Goal: Task Accomplishment & Management: Manage account settings

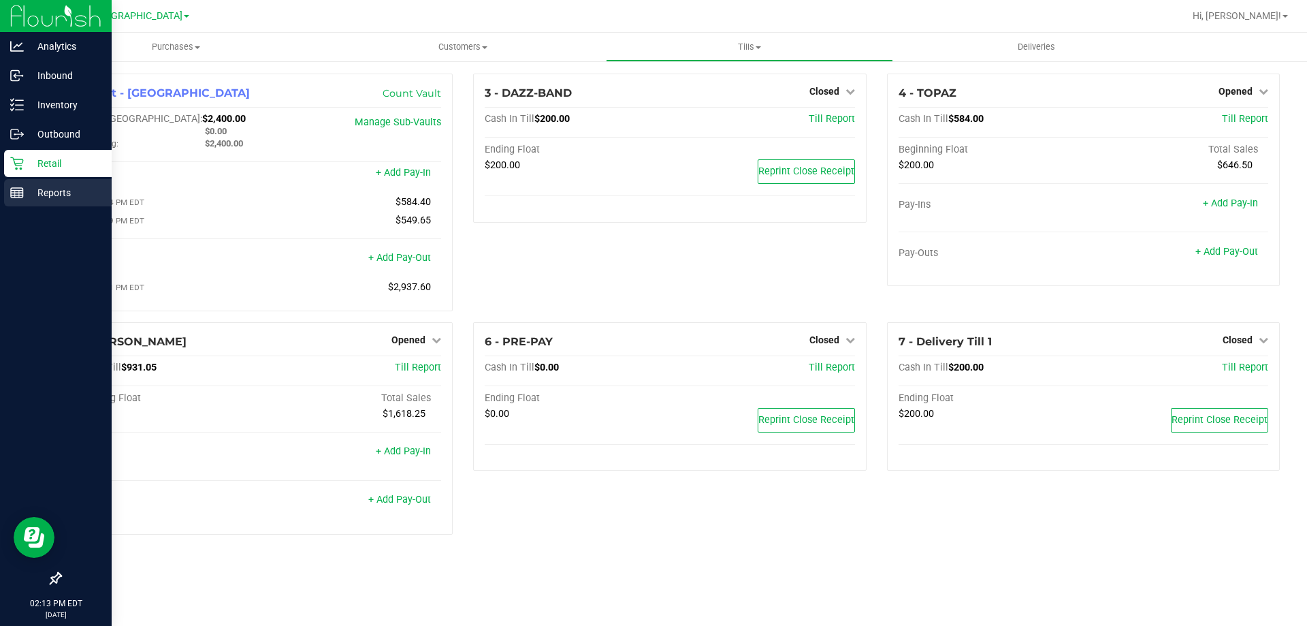
click at [67, 192] on p "Reports" at bounding box center [65, 193] width 82 height 16
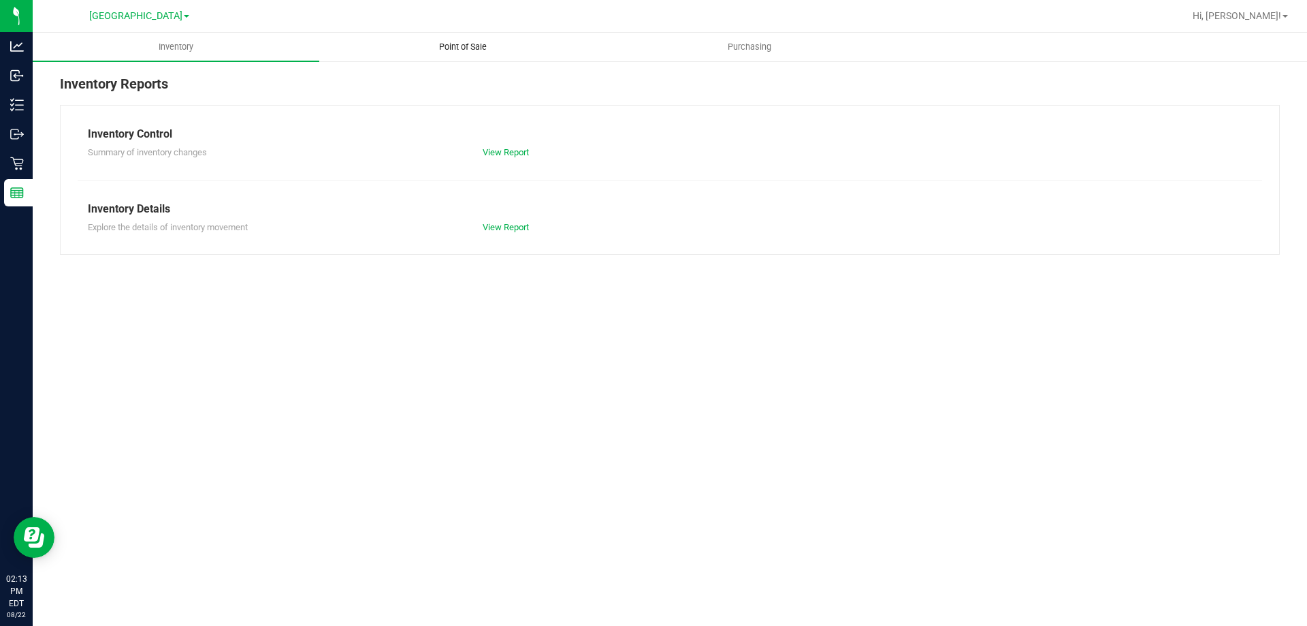
click at [463, 50] on span "Point of Sale" at bounding box center [463, 47] width 84 height 12
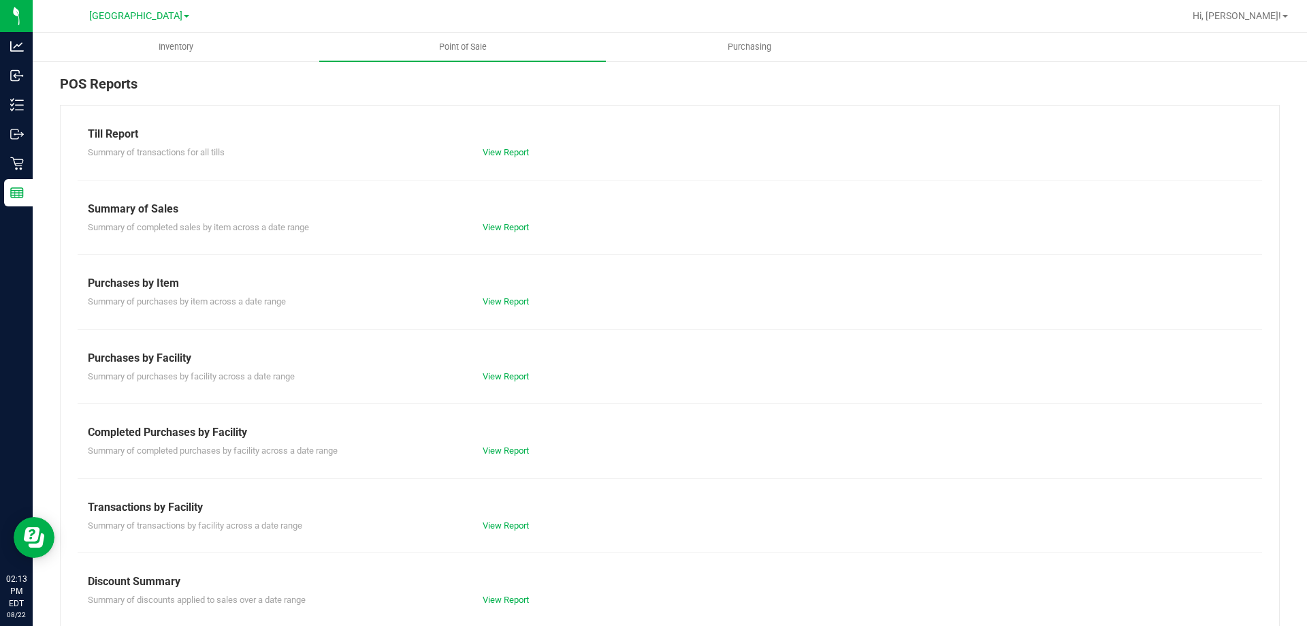
drag, startPoint x: 516, startPoint y: 592, endPoint x: 505, endPoint y: 607, distance: 19.1
click at [516, 592] on div "Summary of discounts applied to sales over a date range View Report" at bounding box center [670, 598] width 1185 height 17
click at [508, 598] on link "View Report" at bounding box center [506, 599] width 46 height 10
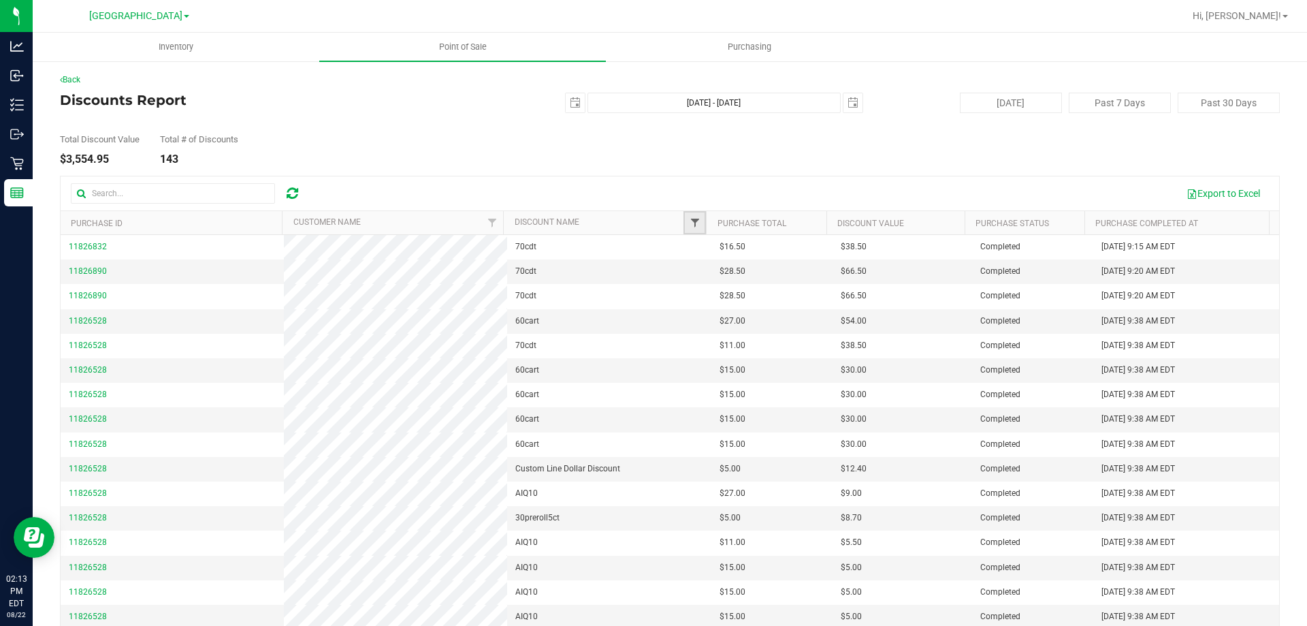
click at [690, 223] on span "Filter" at bounding box center [695, 222] width 11 height 11
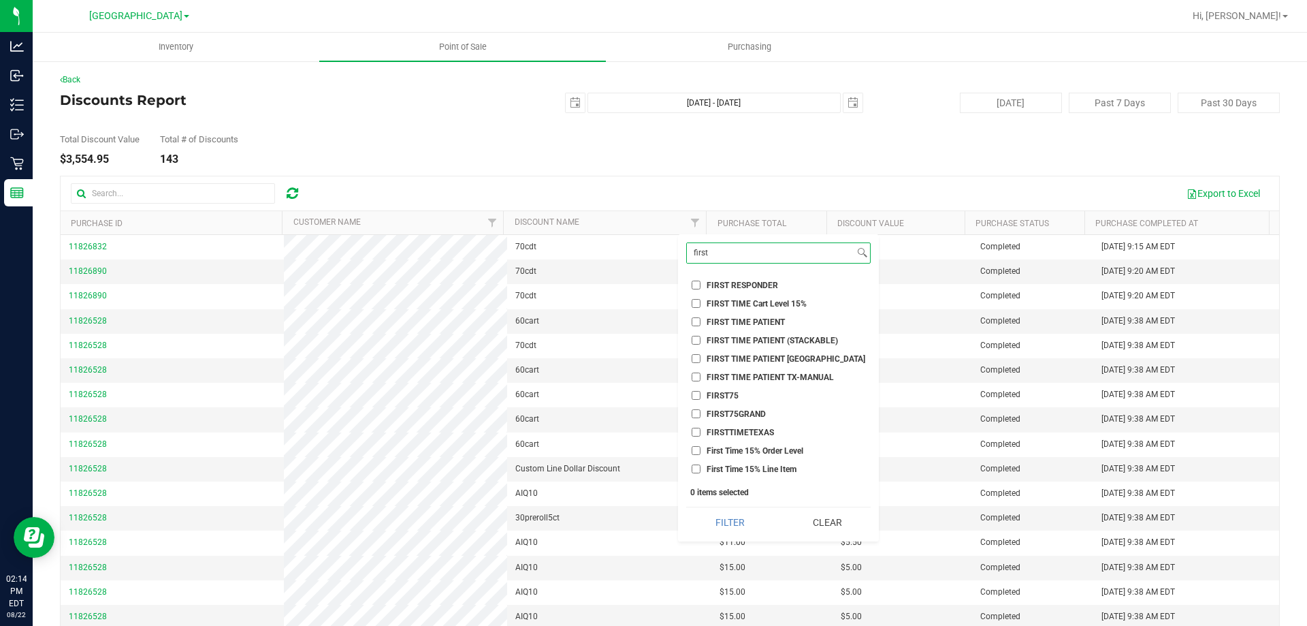
type input "first"
click at [698, 321] on input "FIRST TIME PATIENT" at bounding box center [696, 321] width 9 height 9
checkbox input "true"
click at [731, 517] on button "Filter" at bounding box center [729, 522] width 87 height 30
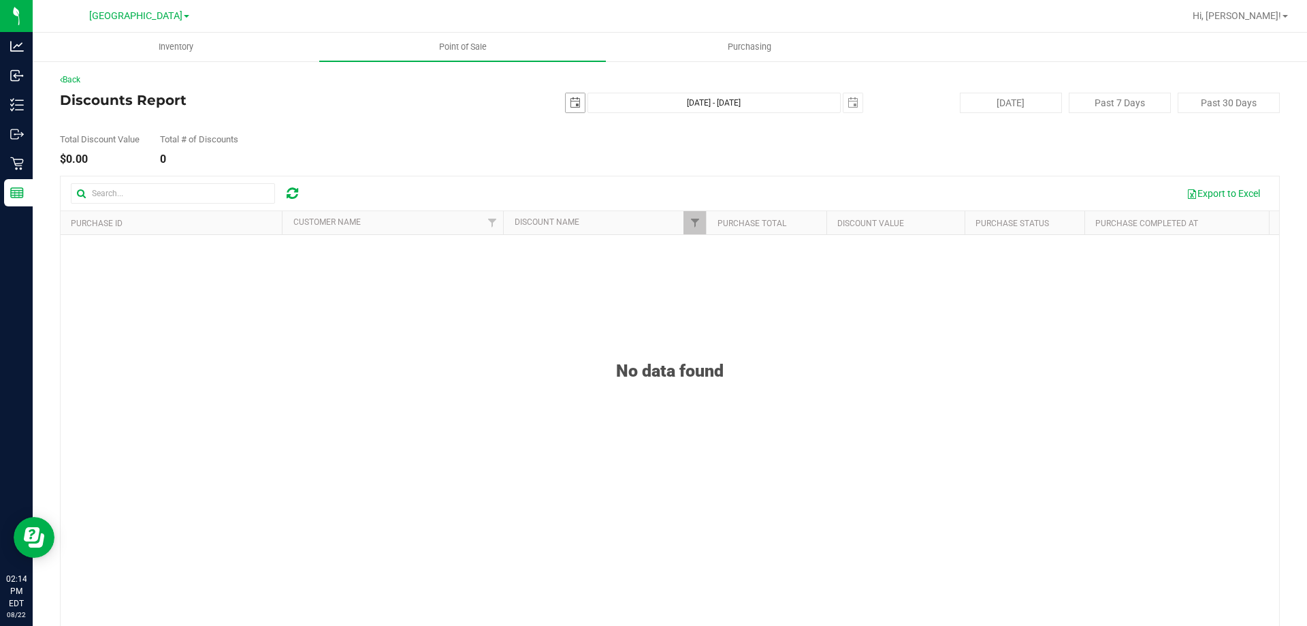
click at [570, 108] on span "select" at bounding box center [575, 102] width 11 height 11
click at [666, 177] on link "1" at bounding box center [670, 178] width 20 height 21
type input "[DATE]"
click at [848, 102] on span "select" at bounding box center [853, 102] width 11 height 11
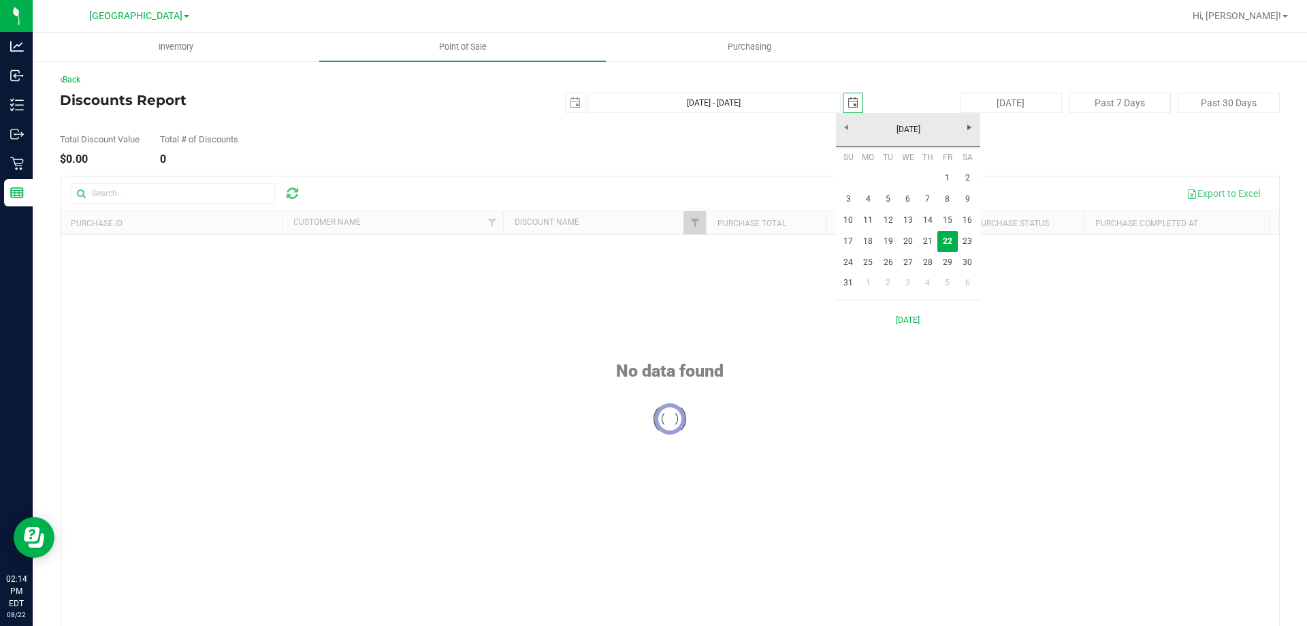
scroll to position [0, 34]
click at [959, 216] on link "16" at bounding box center [968, 220] width 20 height 21
type input "[DATE] - [DATE]"
type input "[DATE]"
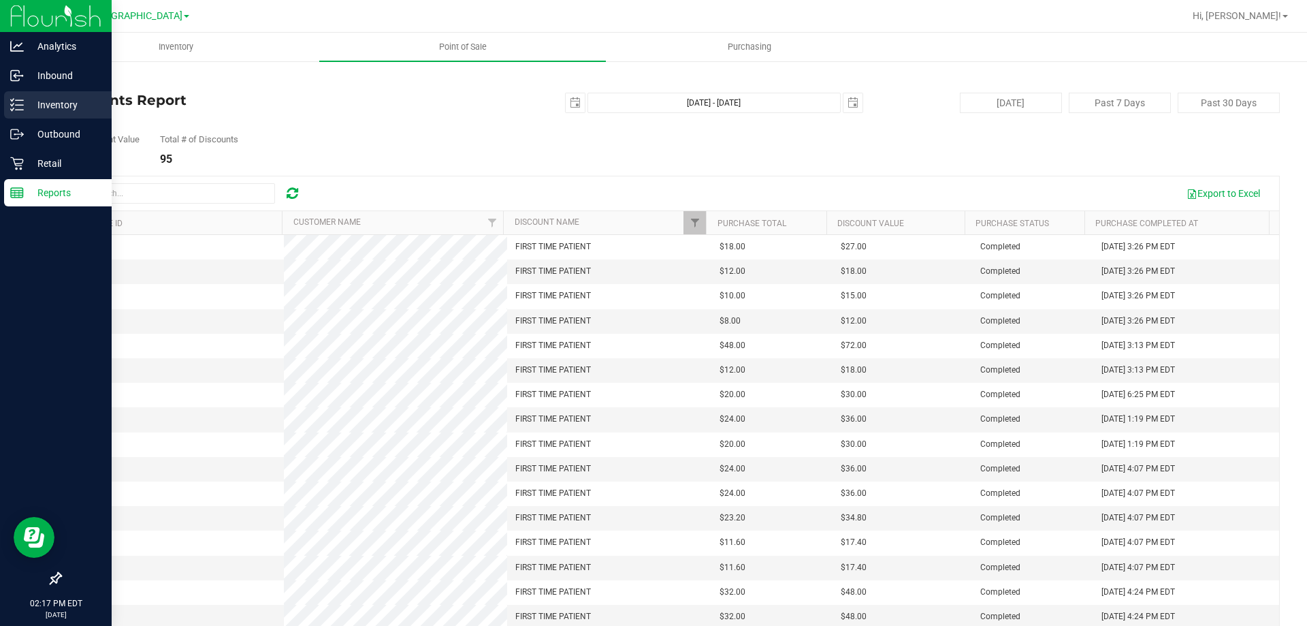
click at [57, 110] on p "Inventory" at bounding box center [65, 105] width 82 height 16
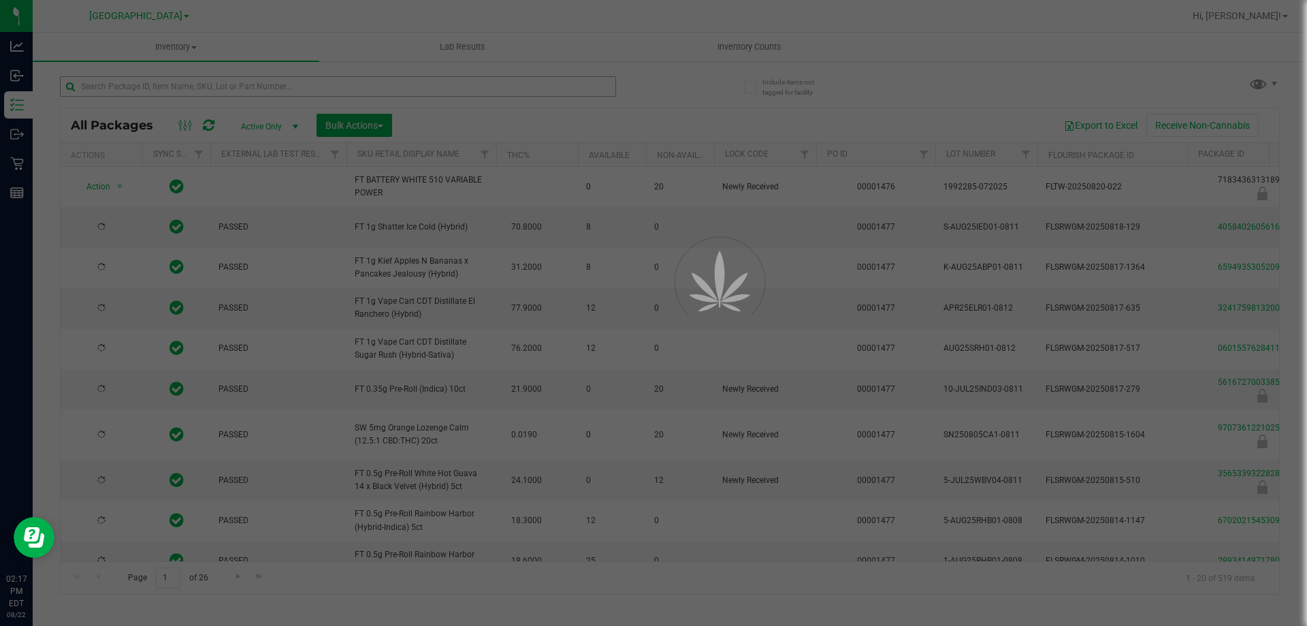
type input "[DATE]"
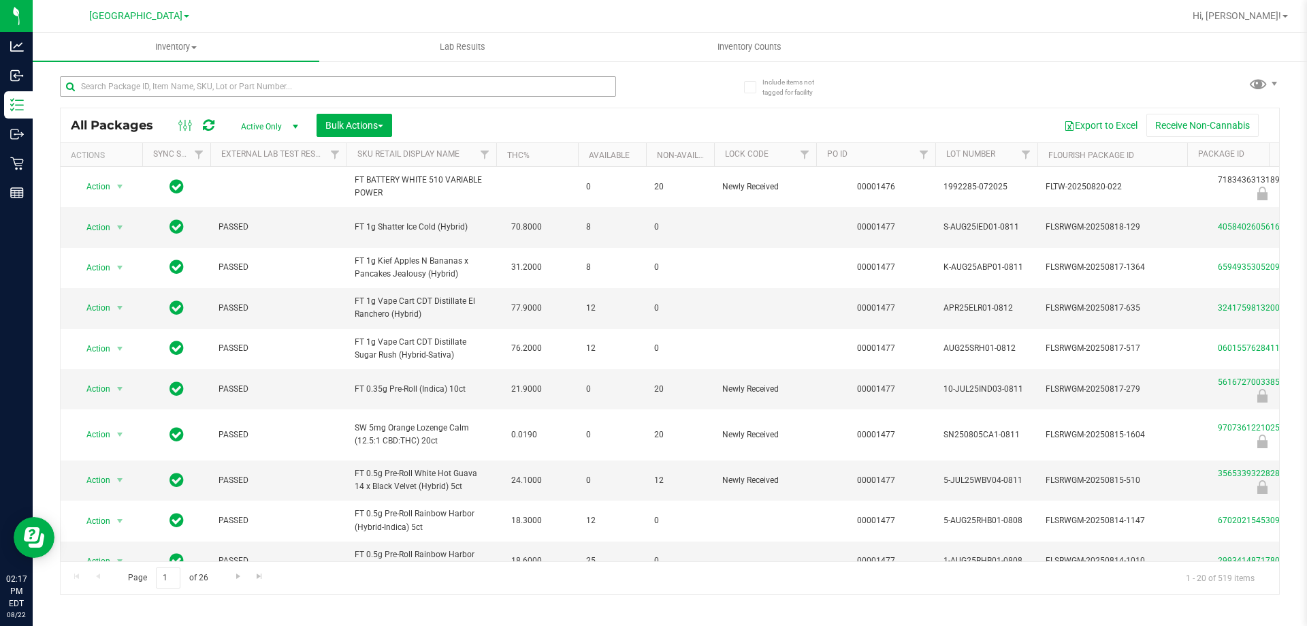
click at [266, 76] on div at bounding box center [365, 86] width 610 height 44
click at [261, 85] on input "text" at bounding box center [338, 86] width 556 height 20
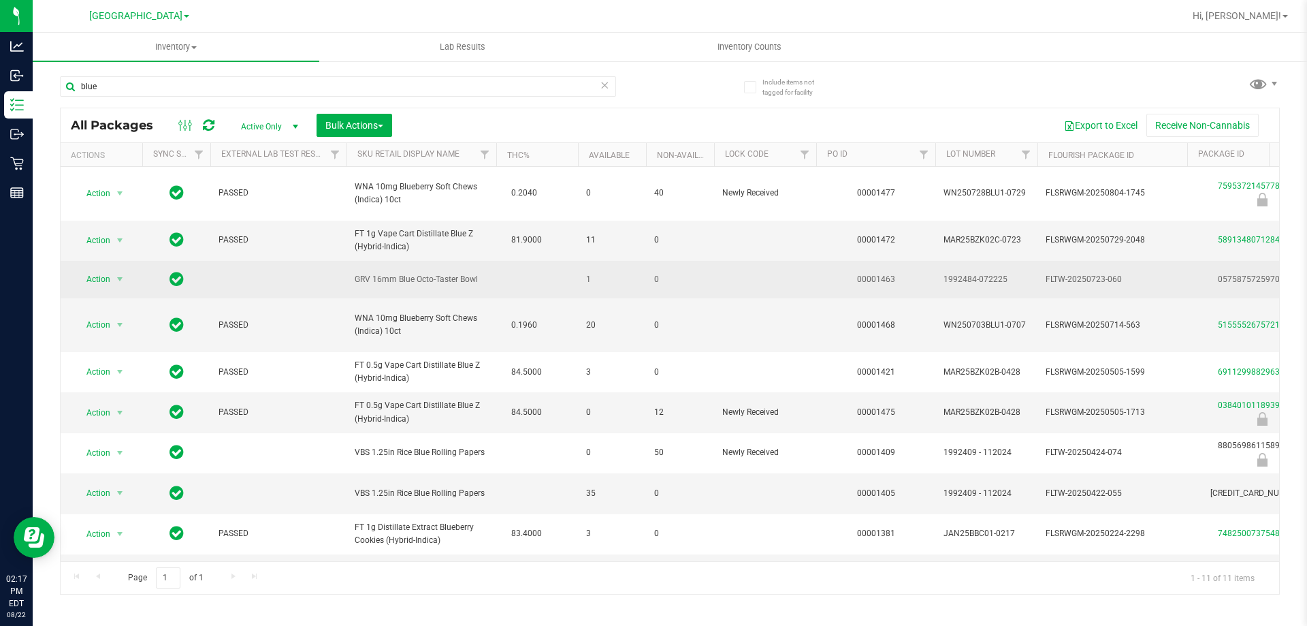
drag, startPoint x: 486, startPoint y: 283, endPoint x: 363, endPoint y: 272, distance: 123.1
copy tr "GRV 16mm Blue Octo-Taster Bowl"
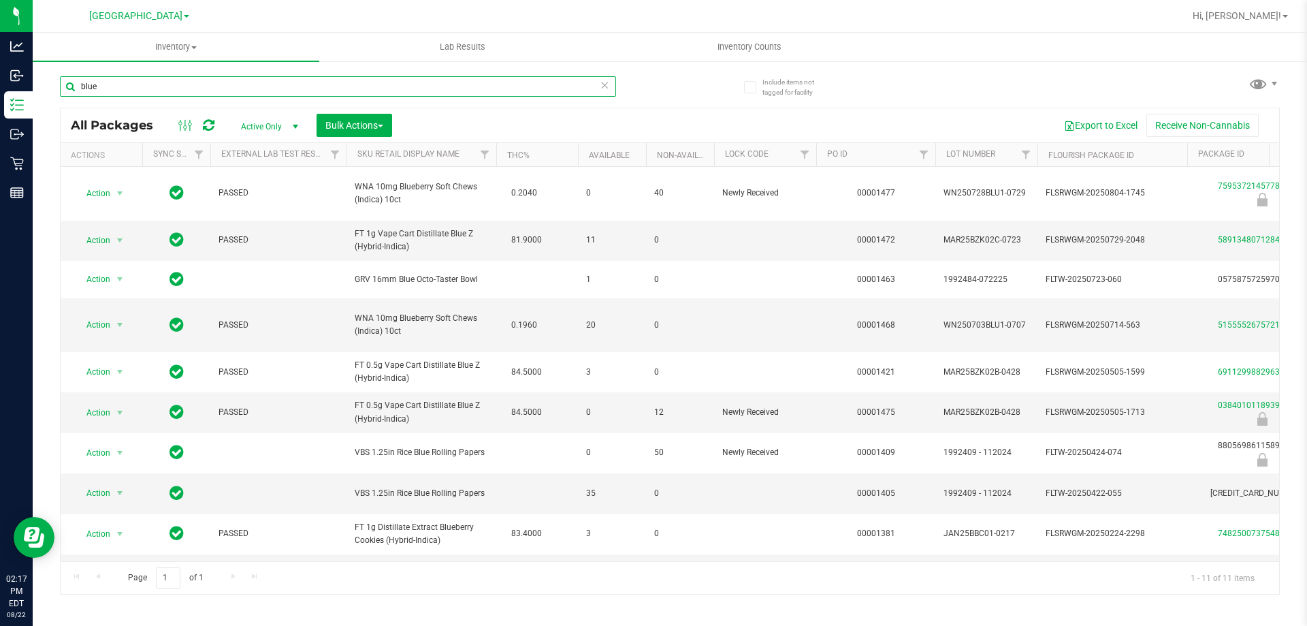
click at [221, 81] on input "blue" at bounding box center [338, 86] width 556 height 20
paste input "GRV 16mm Blue Octo-Taster Bowl"
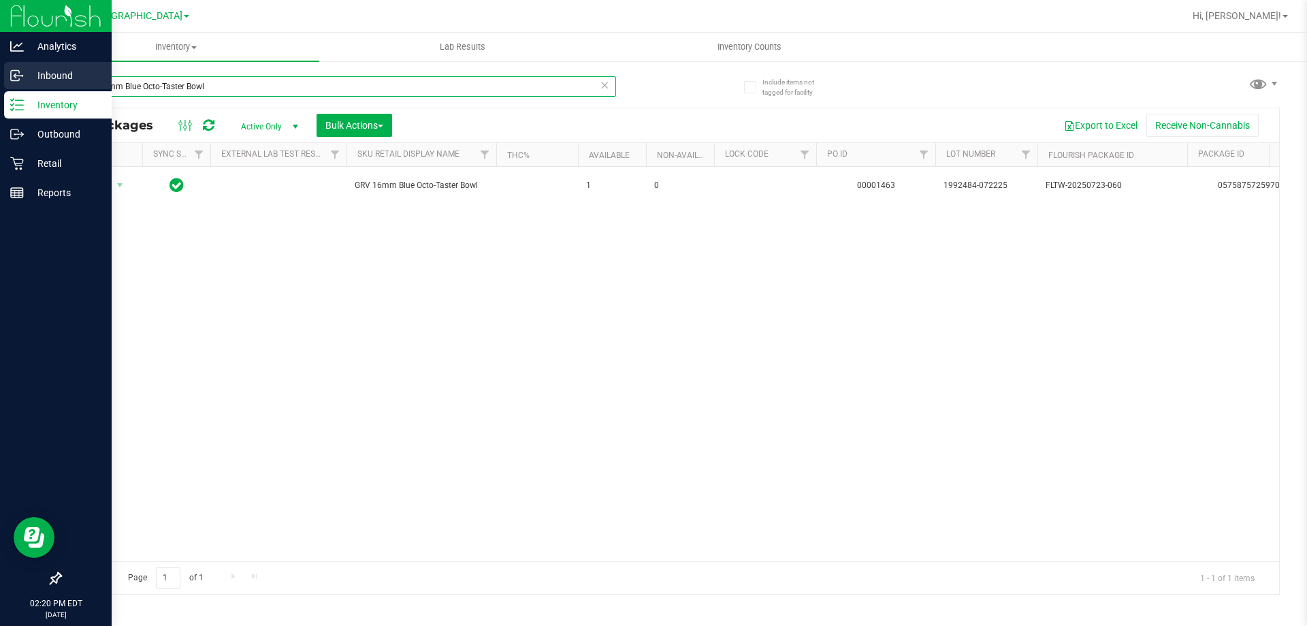
drag, startPoint x: 154, startPoint y: 86, endPoint x: 0, endPoint y: 85, distance: 153.9
click at [0, 85] on div "Analytics Inbound Inventory Outbound Retail Reports 02:20 PM EDT [DATE] 08/22 […" at bounding box center [653, 313] width 1307 height 626
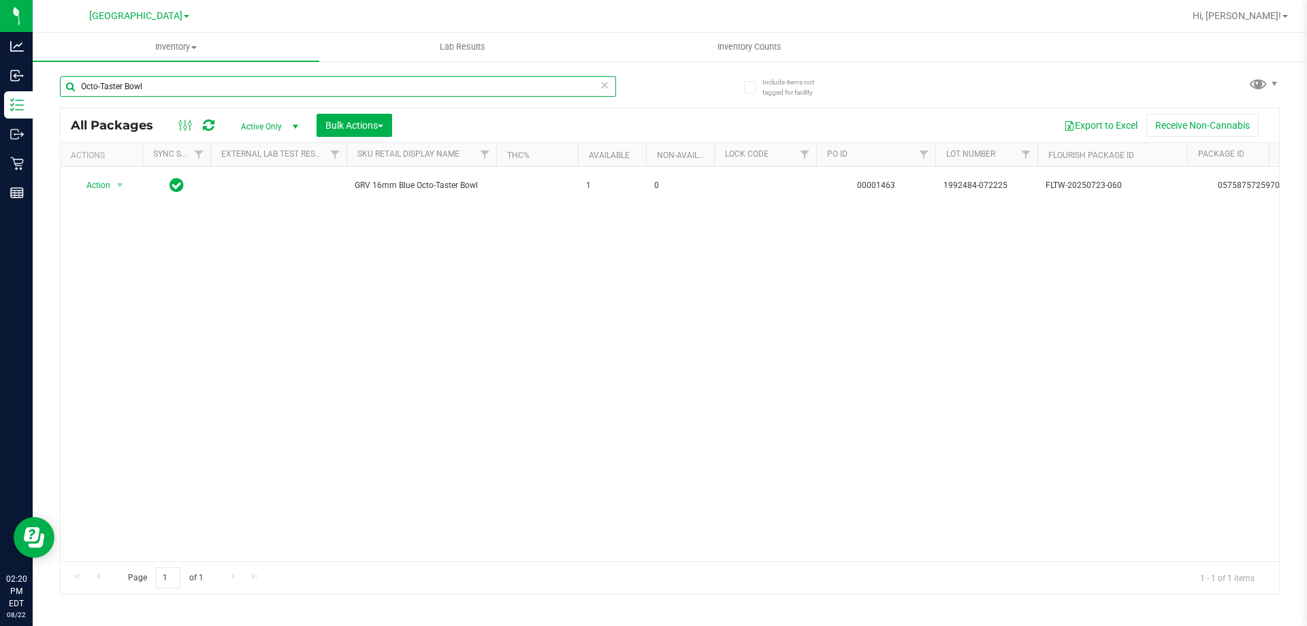
type input "Octo-Taster Bowl"
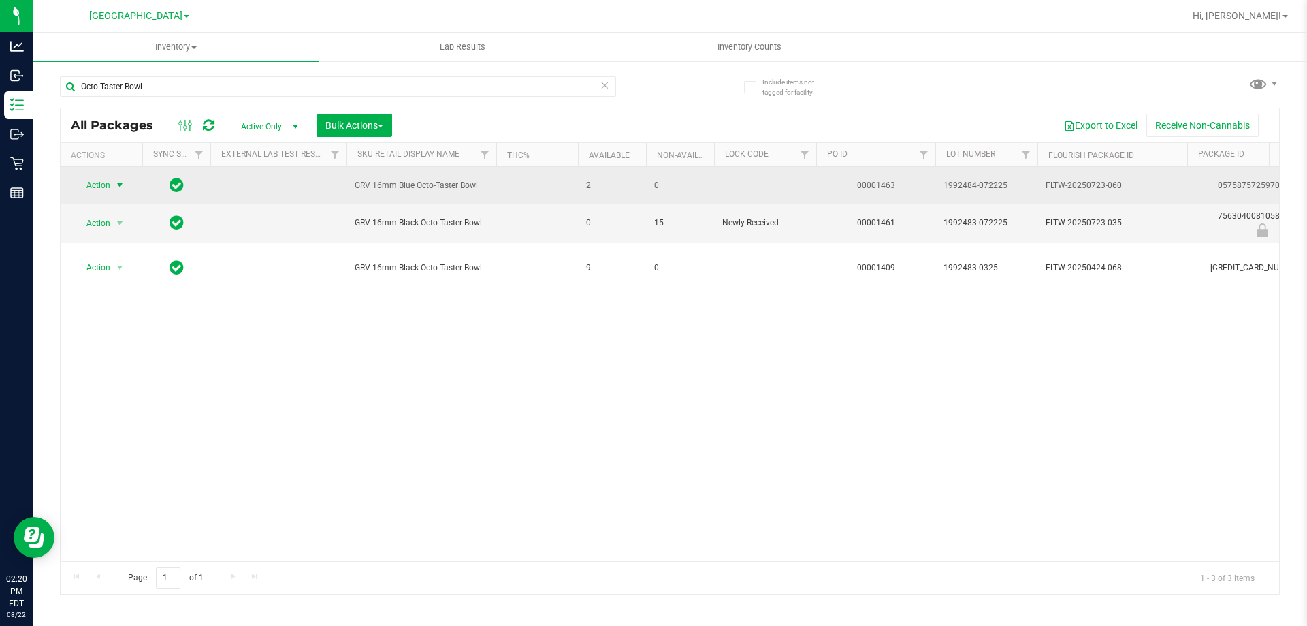
click at [108, 185] on span "Action" at bounding box center [92, 185] width 37 height 19
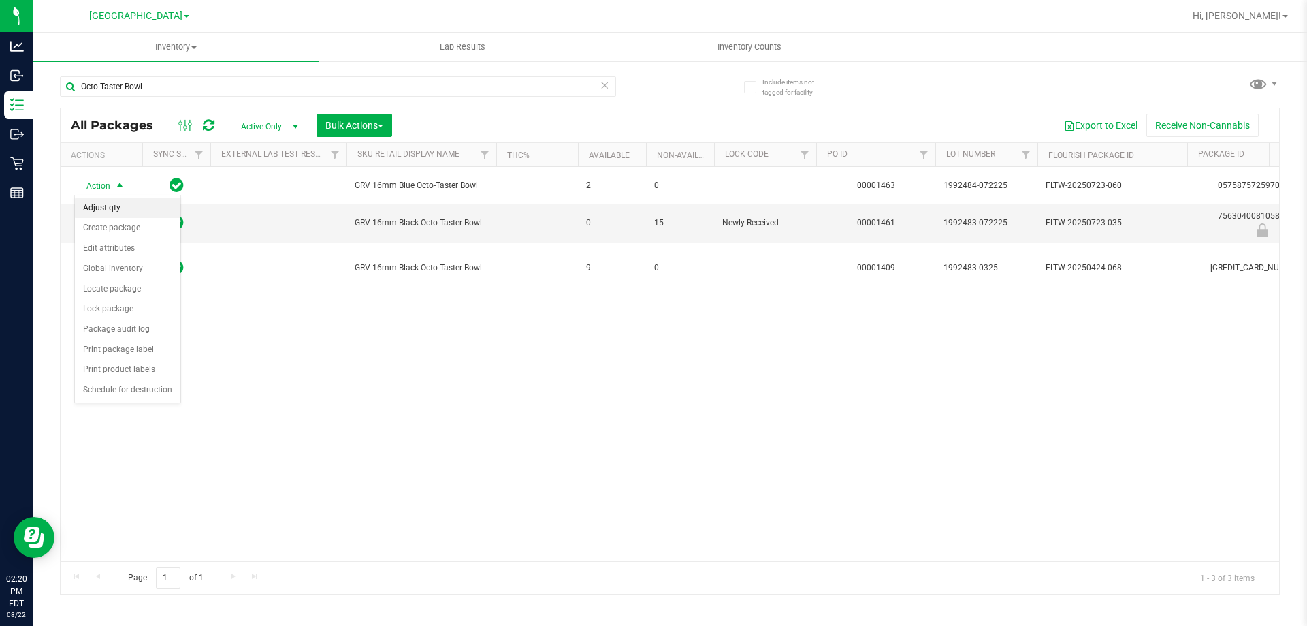
click at [111, 209] on li "Adjust qty" at bounding box center [128, 208] width 106 height 20
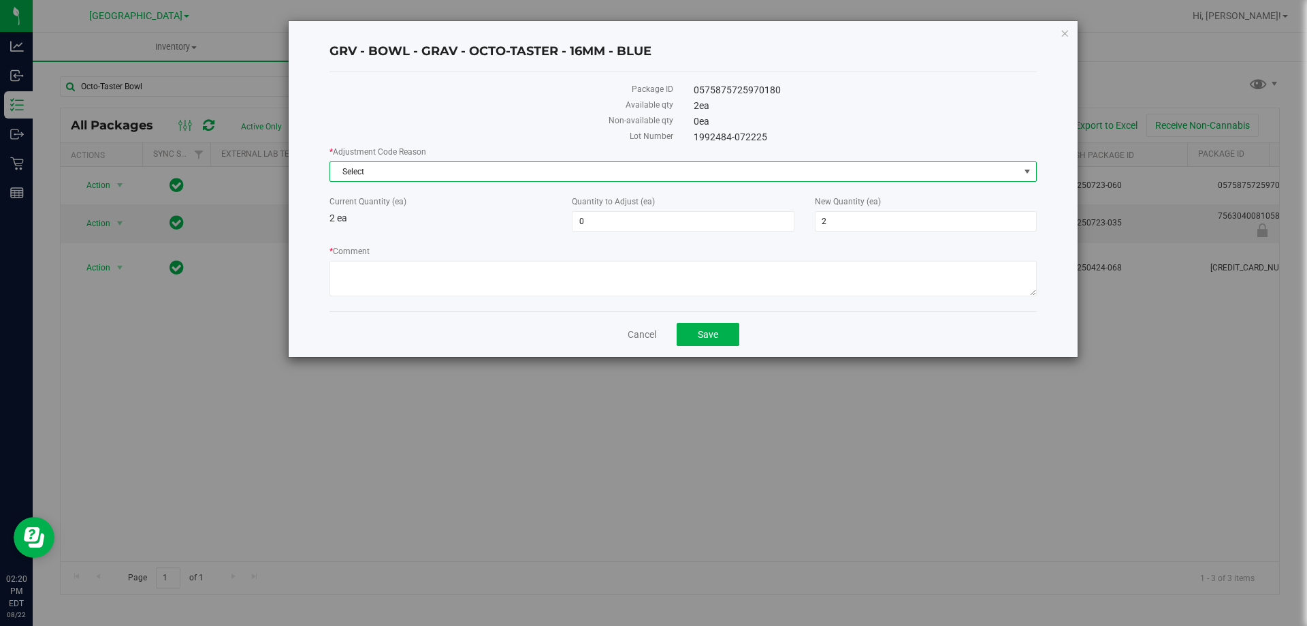
click at [398, 179] on span "Select" at bounding box center [674, 171] width 689 height 19
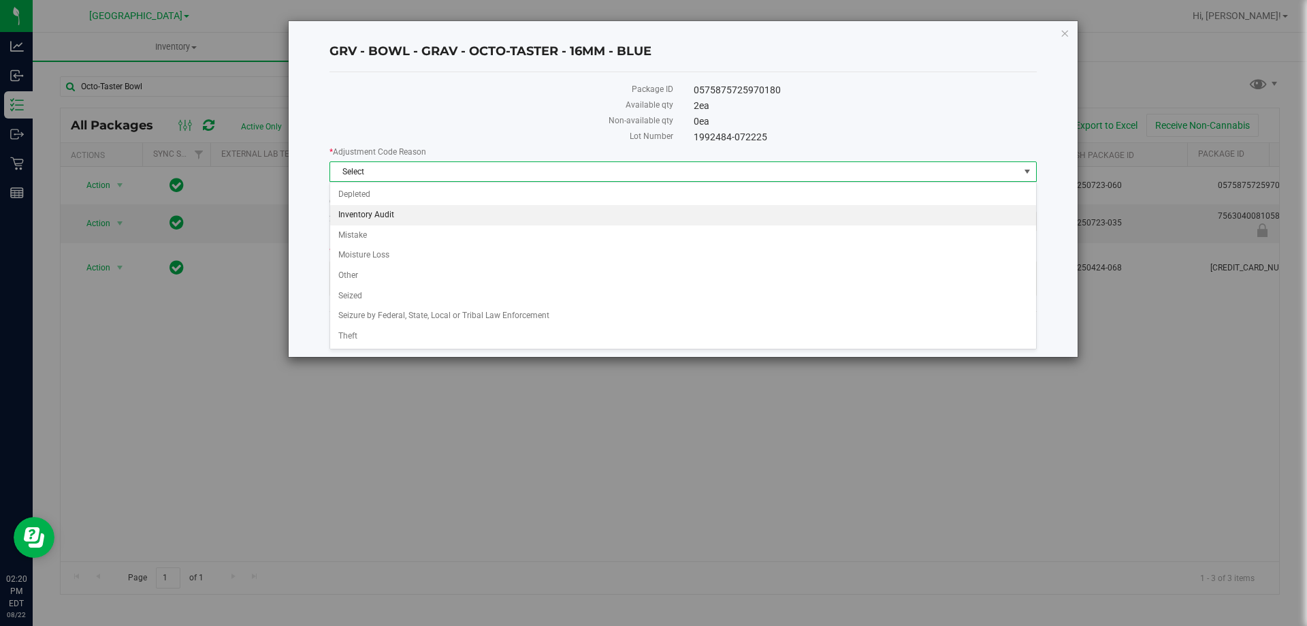
click at [390, 210] on li "Inventory Audit" at bounding box center [683, 215] width 706 height 20
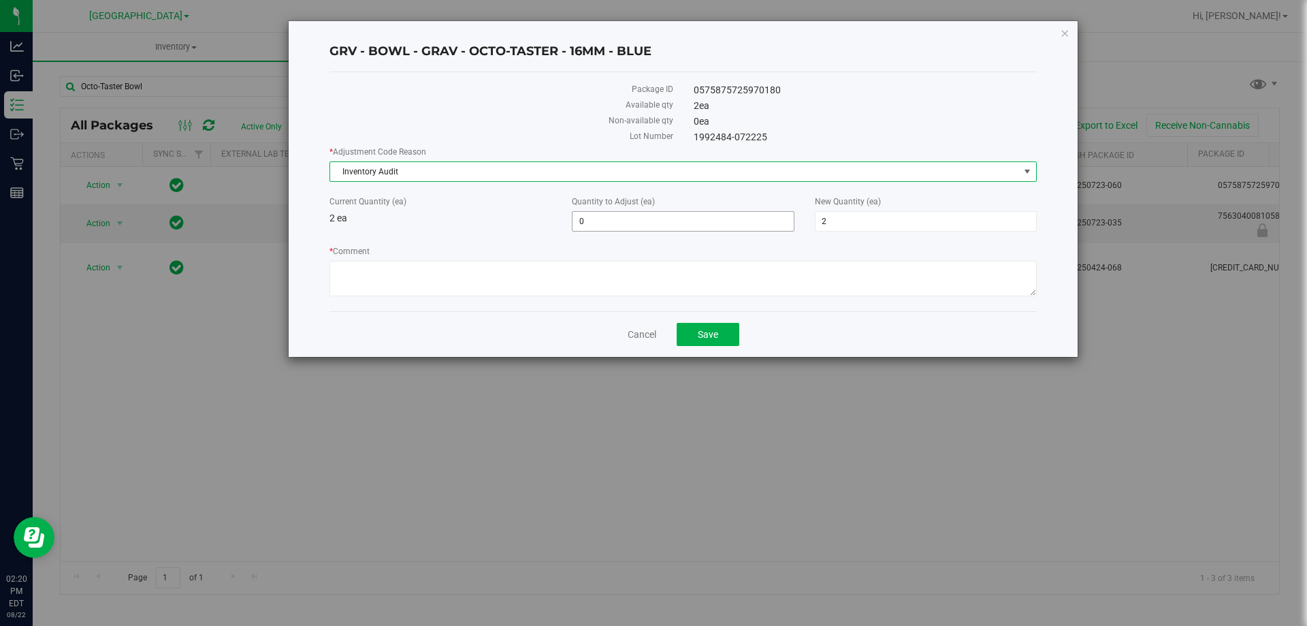
click at [614, 229] on span "0 0" at bounding box center [683, 221] width 222 height 20
type input "-1"
type input "1"
click at [589, 261] on textarea "* Comment" at bounding box center [684, 278] width 708 height 35
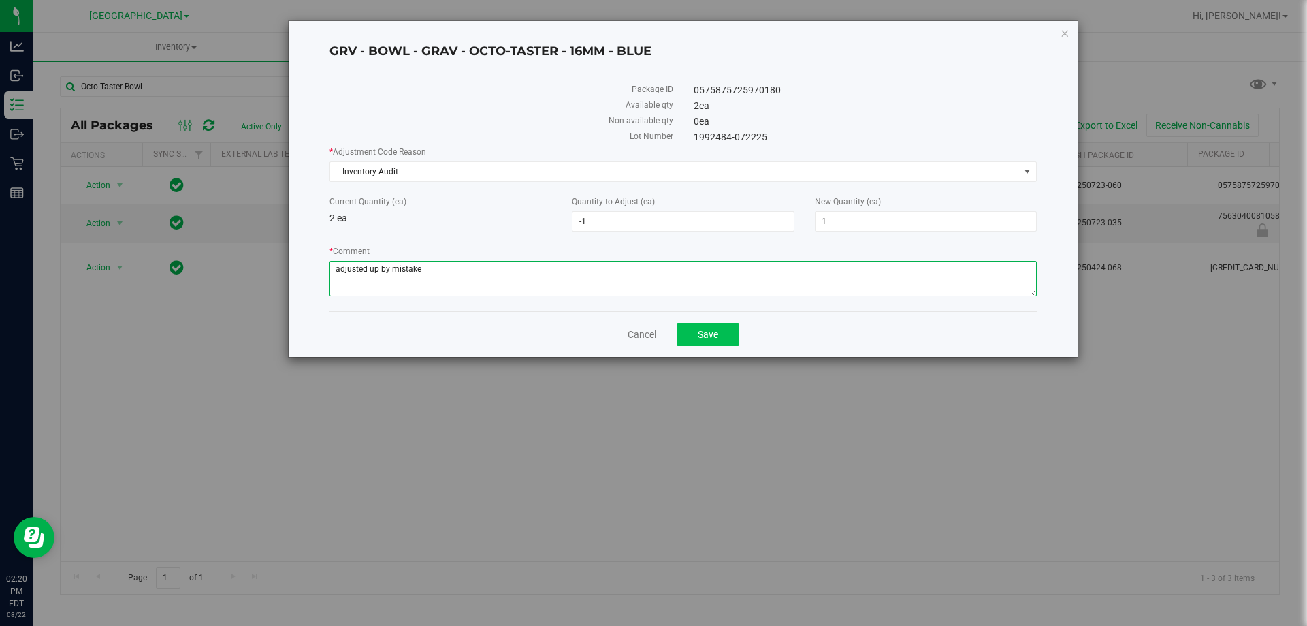
type textarea "adjusted up by mistake"
click at [722, 323] on button "Save" at bounding box center [708, 334] width 63 height 23
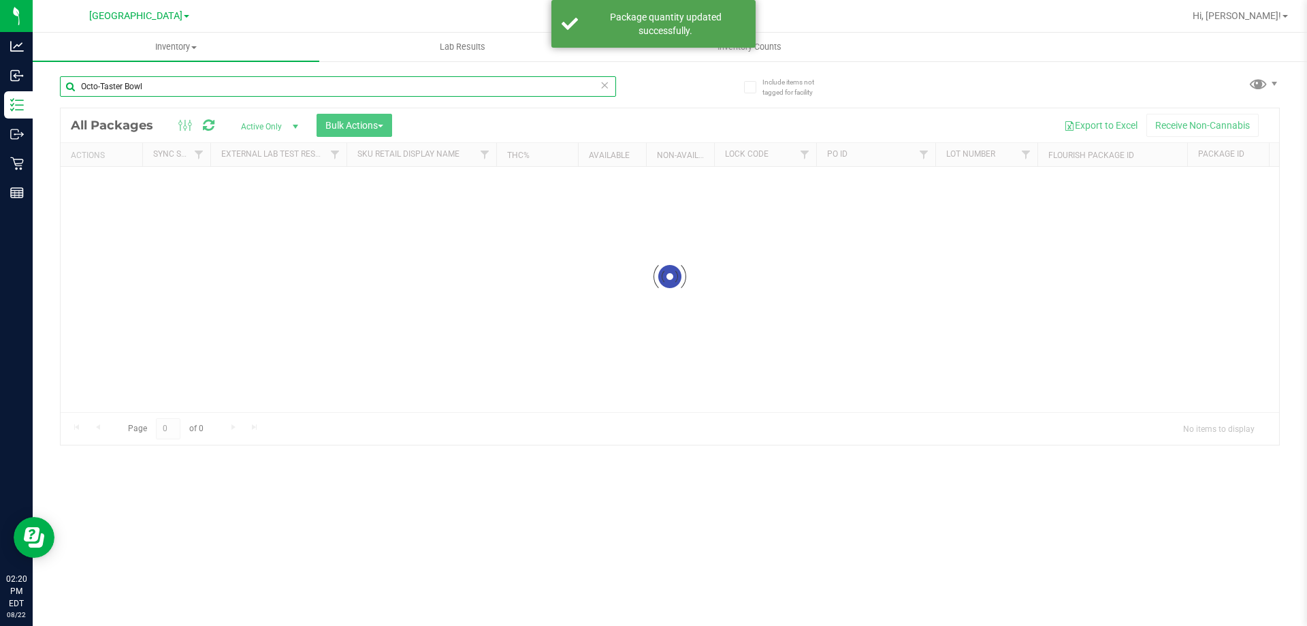
click at [163, 82] on input "Octo-Taster Bowl" at bounding box center [338, 86] width 556 height 20
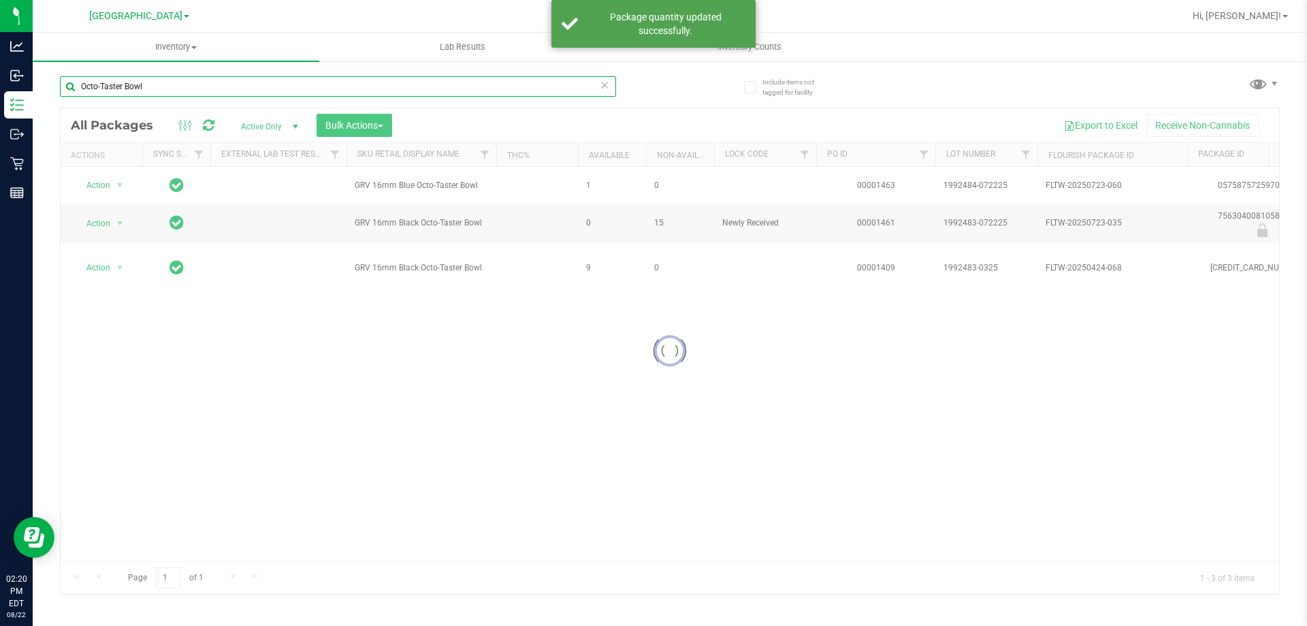
click at [168, 84] on input "Octo-Taster Bowl" at bounding box center [338, 86] width 556 height 20
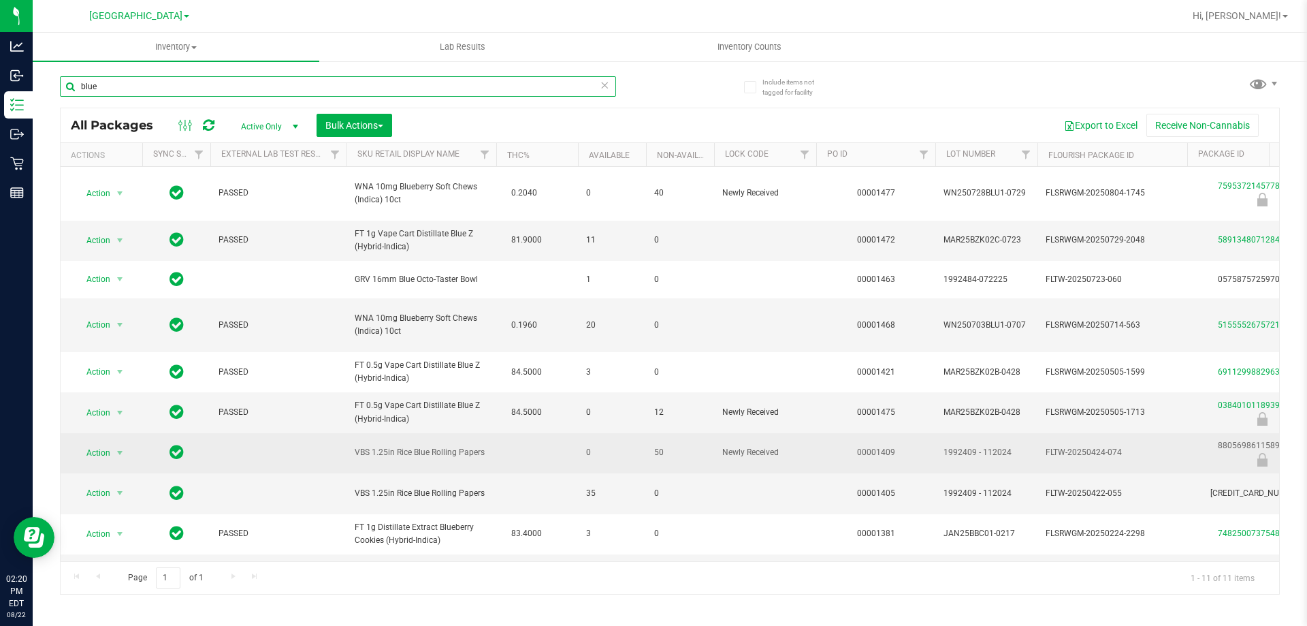
scroll to position [110, 0]
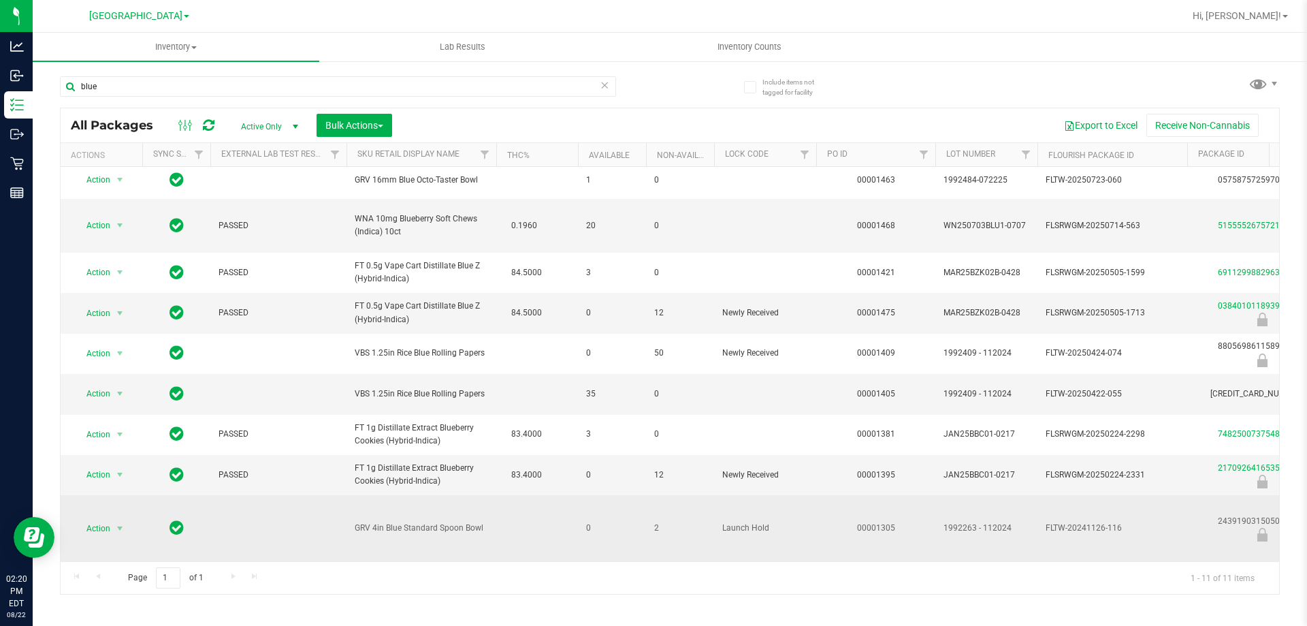
drag, startPoint x: 481, startPoint y: 520, endPoint x: 345, endPoint y: 518, distance: 136.2
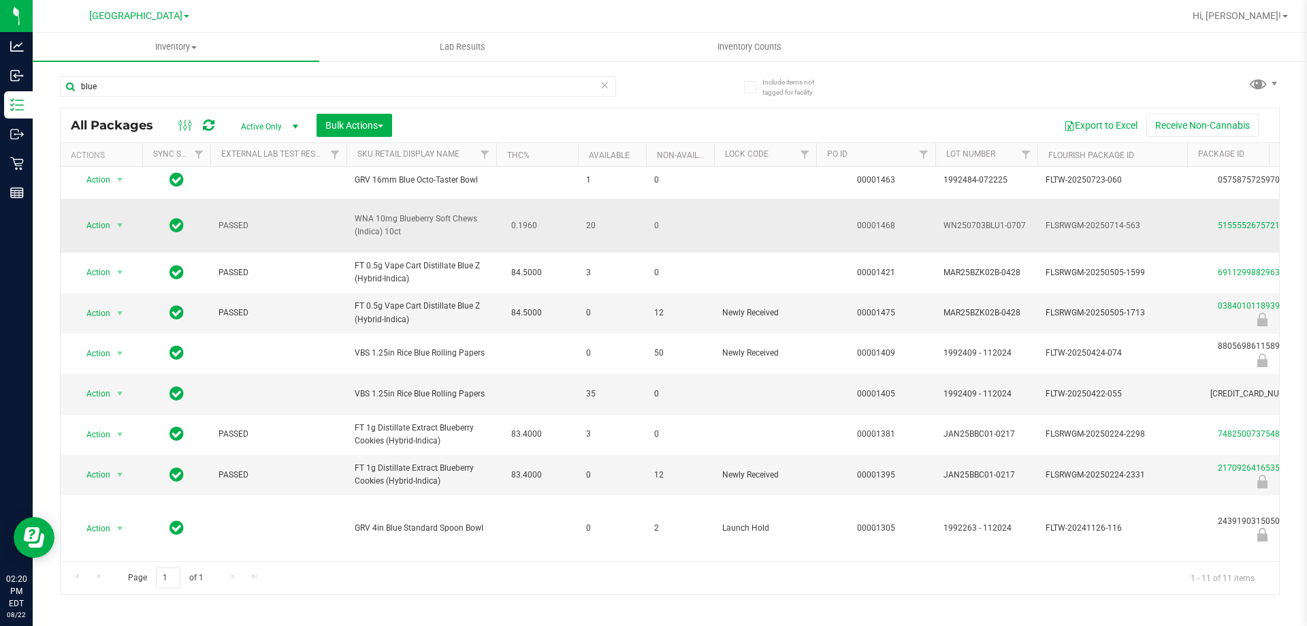
copy tr "GRV 4in Blue Standard Spoon Bowl"
click at [170, 89] on input "blue" at bounding box center [338, 86] width 556 height 20
paste input "GRV 4in Blue Standard Spoon Bowl"
click at [174, 87] on input "blue GRV 4in Blue Standard Spoon Bowl" at bounding box center [338, 86] width 556 height 20
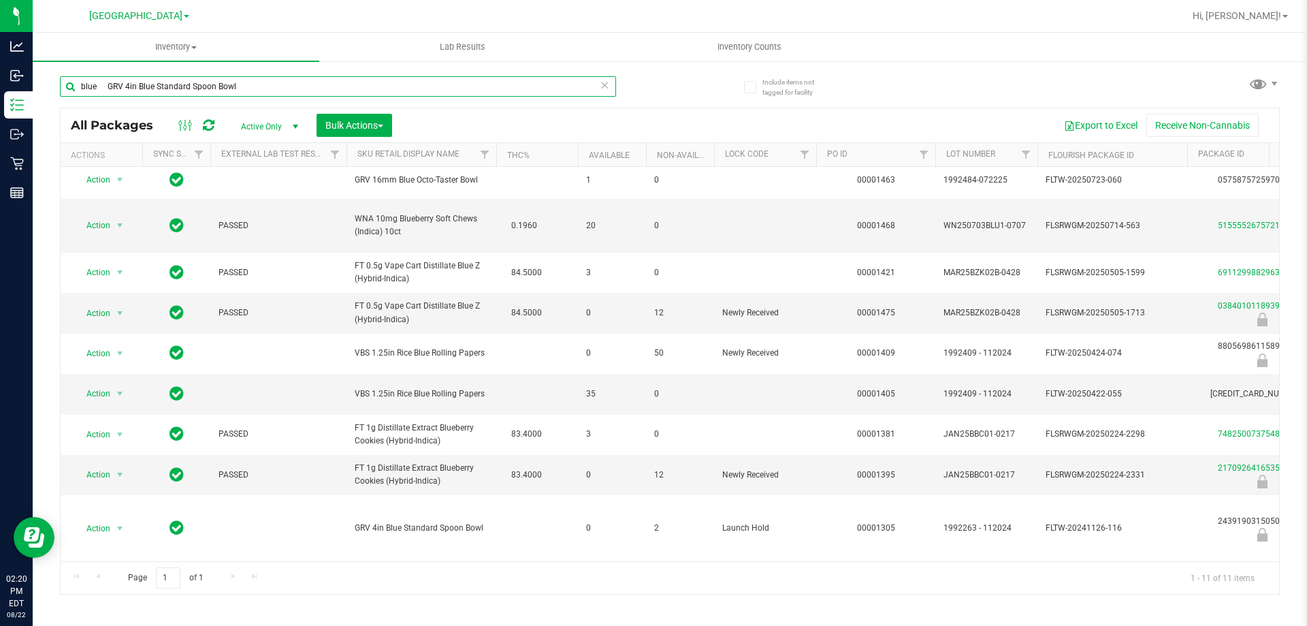
click at [174, 87] on input "blue GRV 4in Blue Standard Spoon Bowl" at bounding box center [338, 86] width 556 height 20
paste input "text"
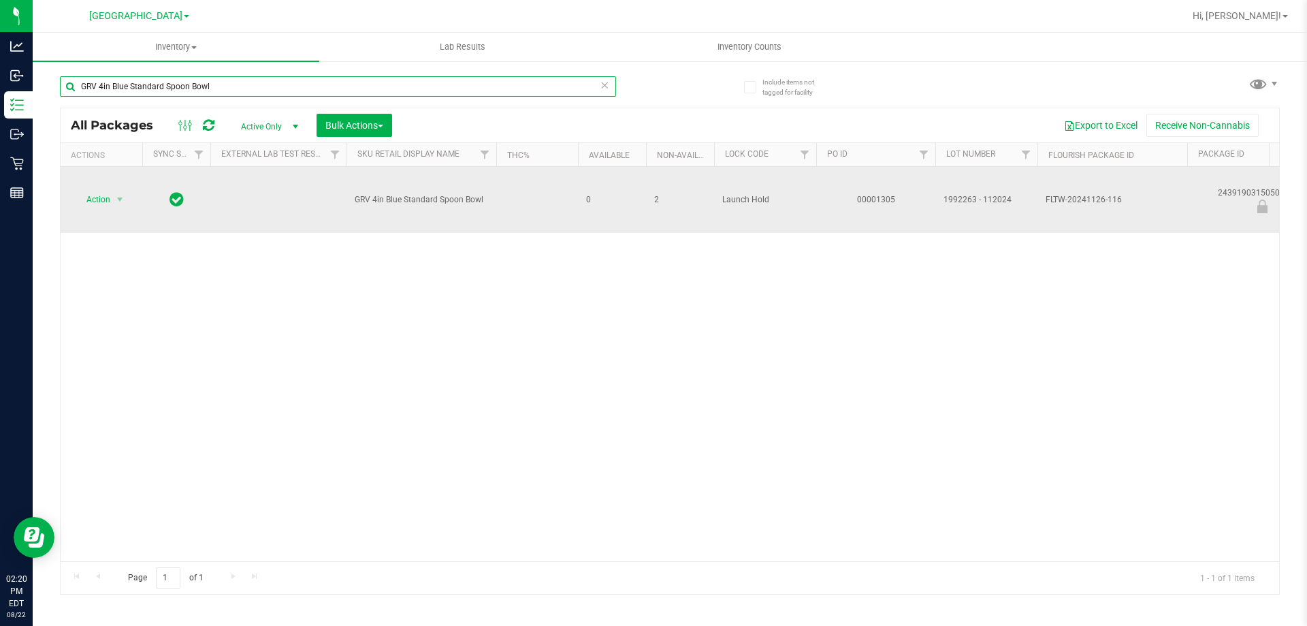
type input "GRV 4in Blue Standard Spoon Bowl"
click at [112, 206] on span "select" at bounding box center [120, 199] width 17 height 19
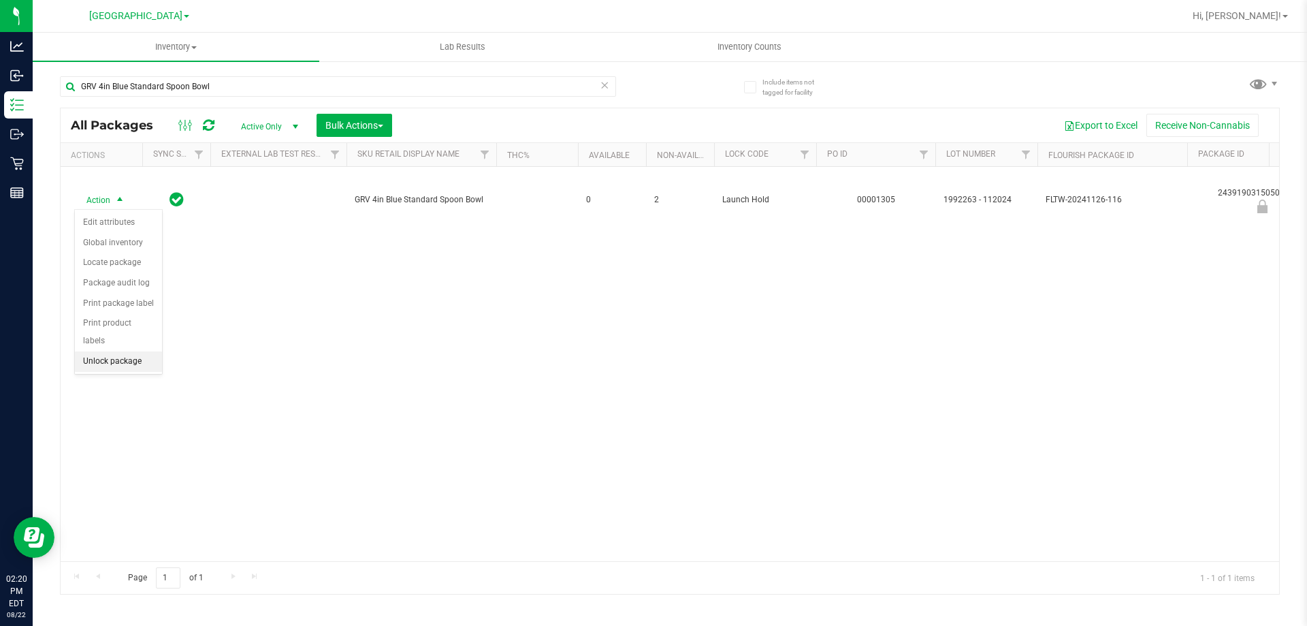
click at [137, 351] on li "Unlock package" at bounding box center [118, 361] width 87 height 20
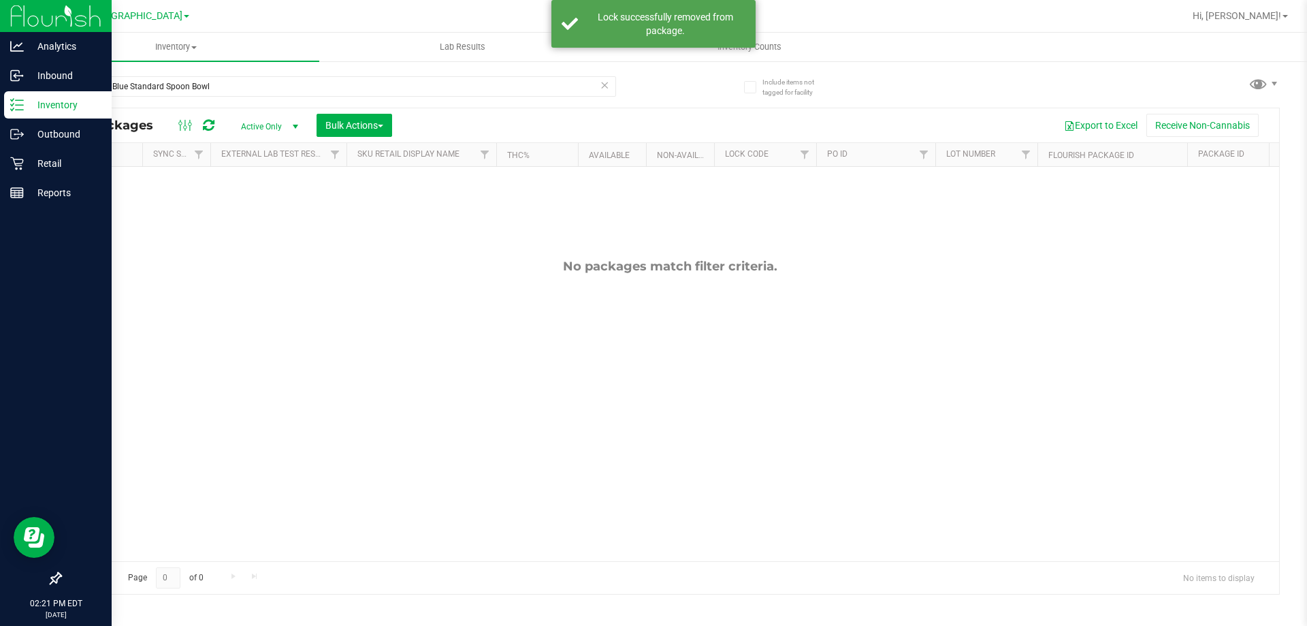
click at [13, 97] on div "Inventory" at bounding box center [58, 104] width 108 height 27
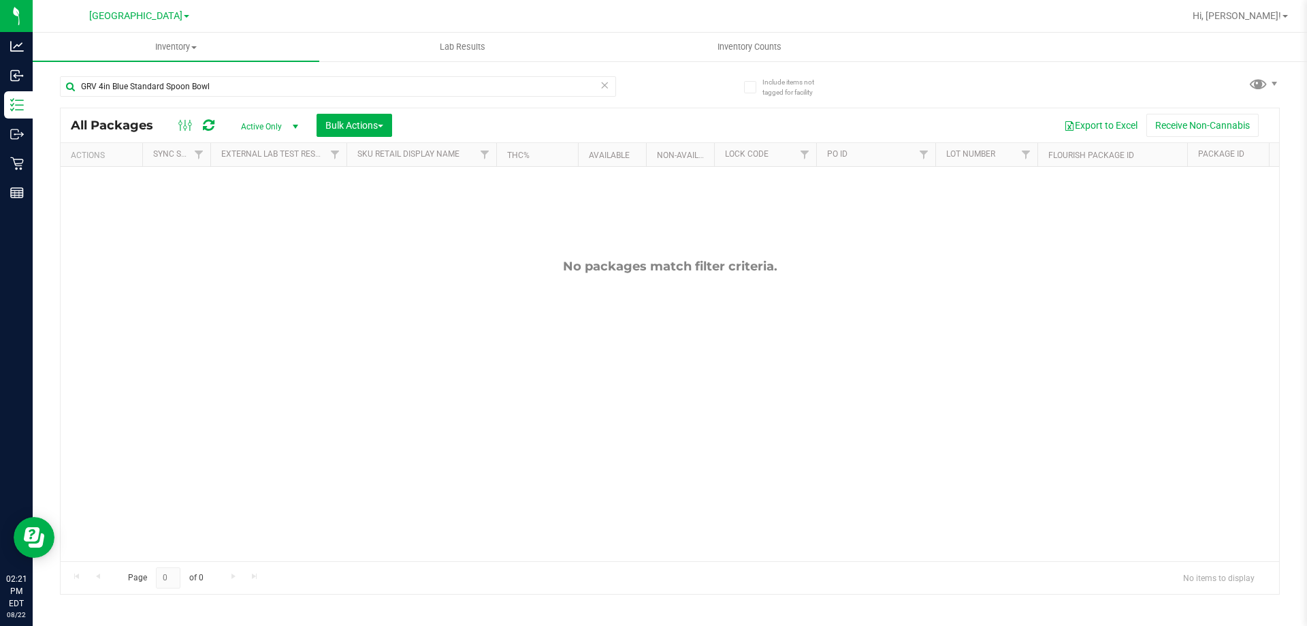
click at [605, 79] on icon at bounding box center [605, 84] width 10 height 16
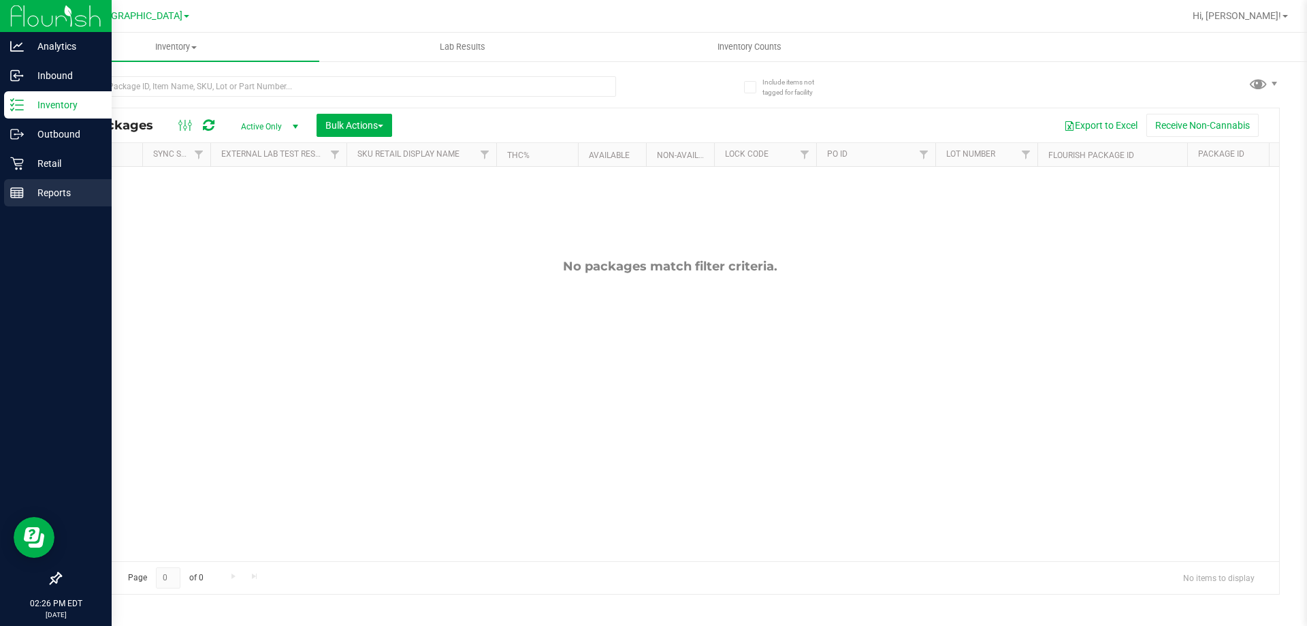
click at [45, 200] on p "Reports" at bounding box center [65, 193] width 82 height 16
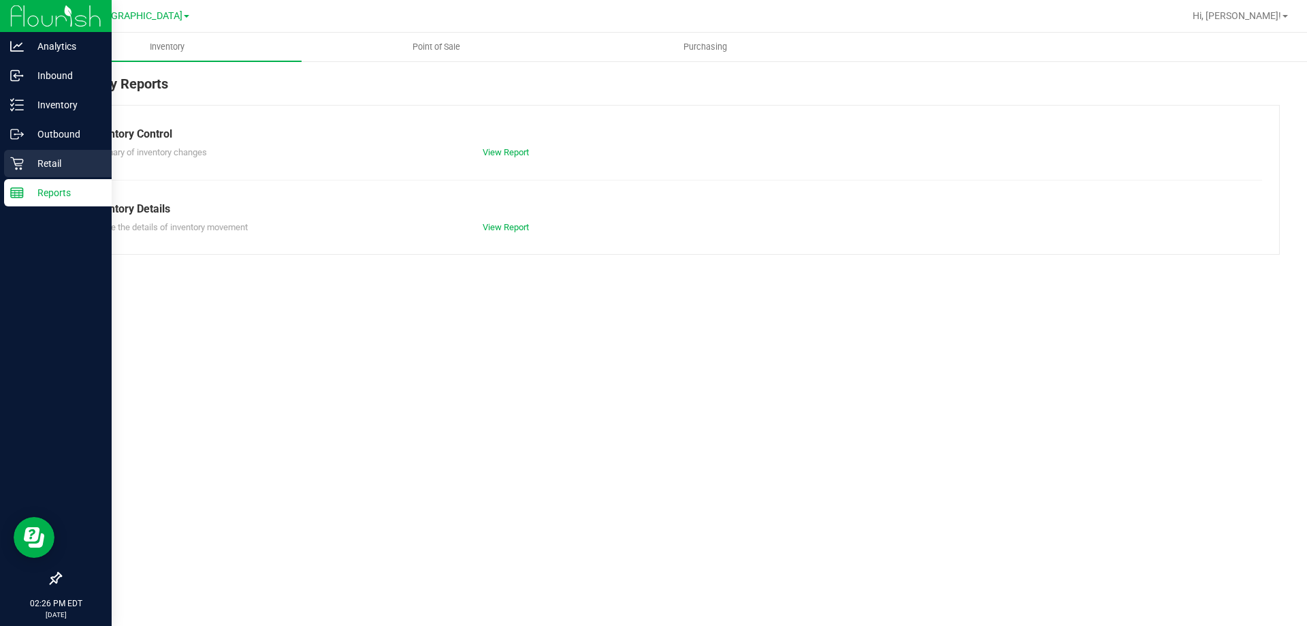
click at [25, 169] on p "Retail" at bounding box center [65, 163] width 82 height 16
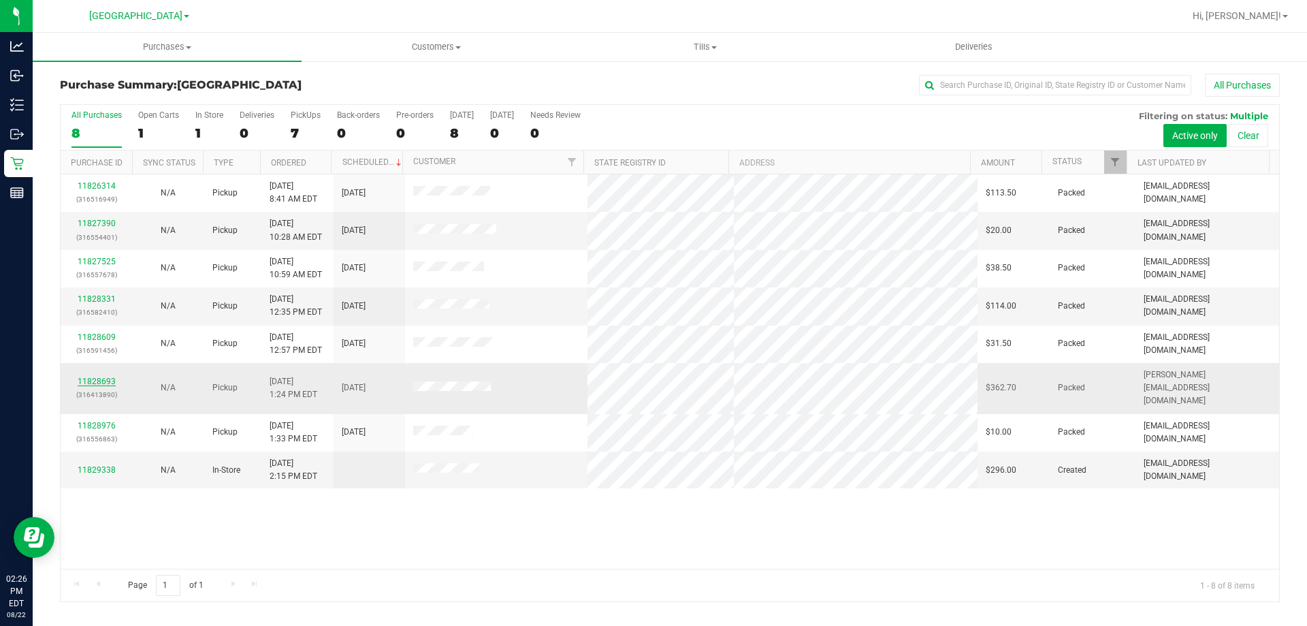
click at [107, 377] on link "11828693" at bounding box center [97, 382] width 38 height 10
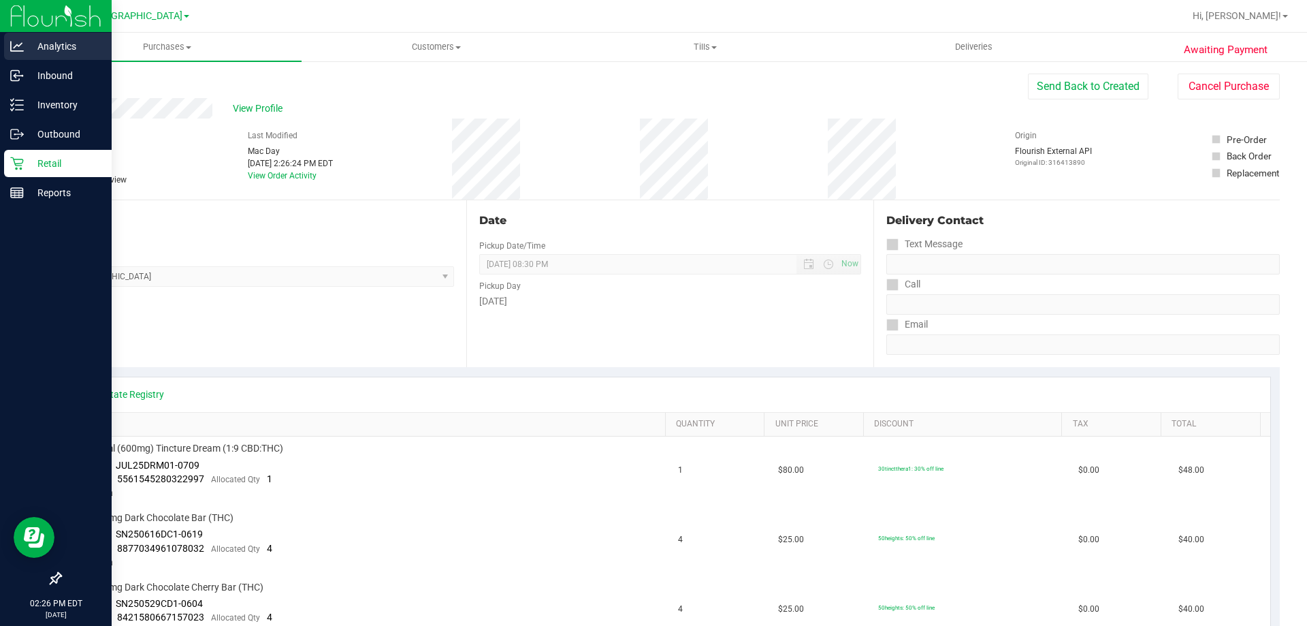
click at [27, 50] on p "Analytics" at bounding box center [65, 46] width 82 height 16
